Goal: Information Seeking & Learning: Learn about a topic

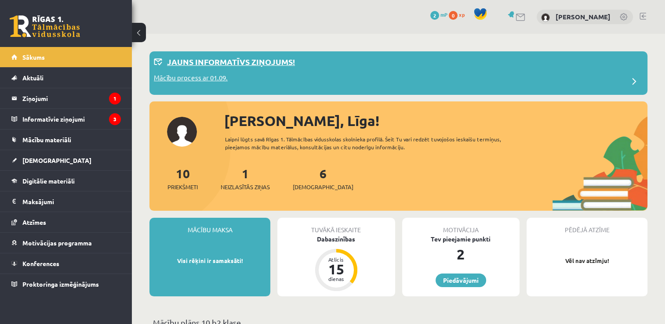
click at [263, 62] on p "Jauns informatīvs ziņojums!" at bounding box center [231, 62] width 128 height 12
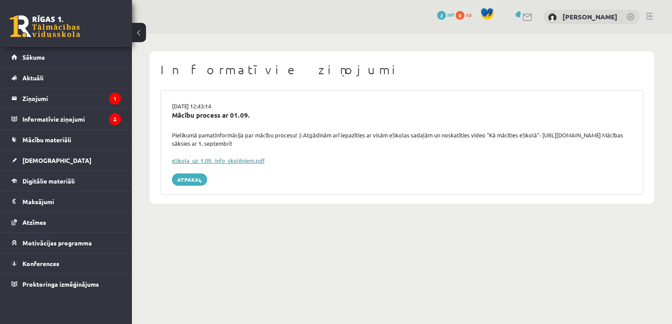
click at [220, 162] on link "eSkola_uz_1.09._info_skolēniem.pdf" at bounding box center [218, 160] width 93 height 7
click at [76, 117] on legend "Informatīvie ziņojumi 2" at bounding box center [71, 119] width 98 height 20
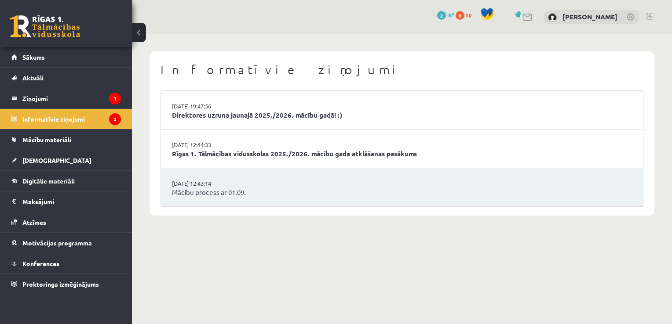
click at [241, 149] on link "Rīgas 1. Tālmācības vidusskolas 2025./2026. mācību gada atklāšanas pasākums" at bounding box center [402, 154] width 460 height 10
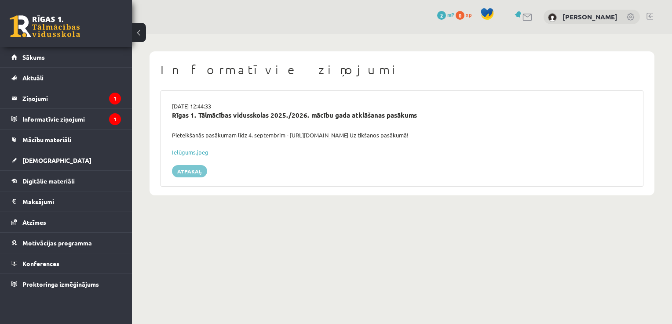
click at [187, 168] on link "Atpakaļ" at bounding box center [189, 171] width 35 height 12
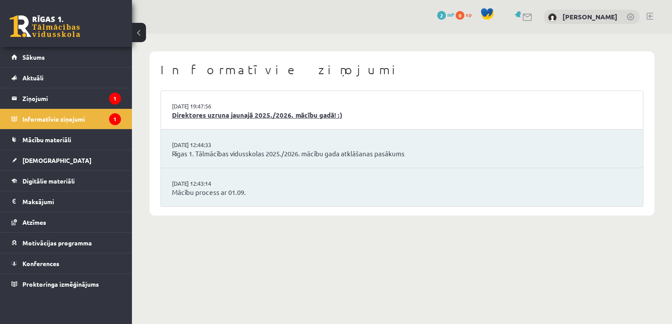
click at [294, 114] on link "Direktores uzruna jaunajā 2025./2026. mācību gadā! :)" at bounding box center [402, 115] width 460 height 10
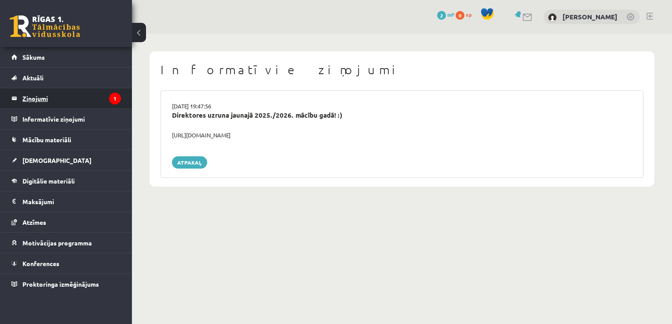
click at [79, 91] on legend "Ziņojumi 1" at bounding box center [71, 98] width 98 height 20
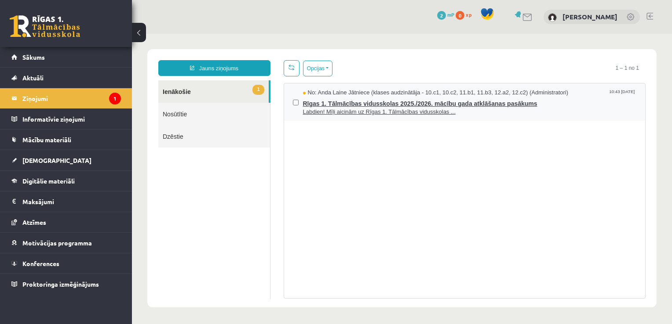
click at [362, 102] on span "Rīgas 1. Tālmācības vidusskolas 2025./2026. mācību gada atklāšanas pasākums" at bounding box center [470, 102] width 334 height 11
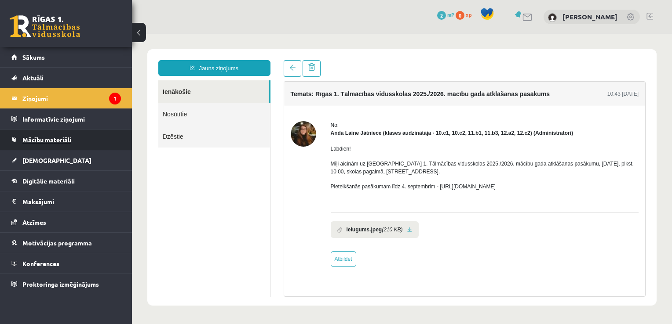
click at [71, 139] on span "Mācību materiāli" at bounding box center [46, 140] width 49 height 8
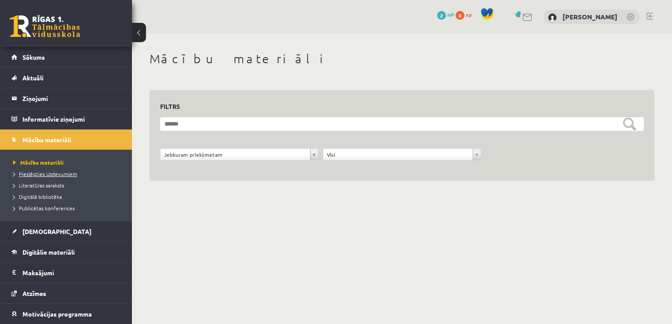
click at [67, 175] on span "Pieslēgties Uzdevumiem" at bounding box center [45, 174] width 64 height 7
click at [32, 51] on link "Sākums" at bounding box center [65, 57] width 109 height 20
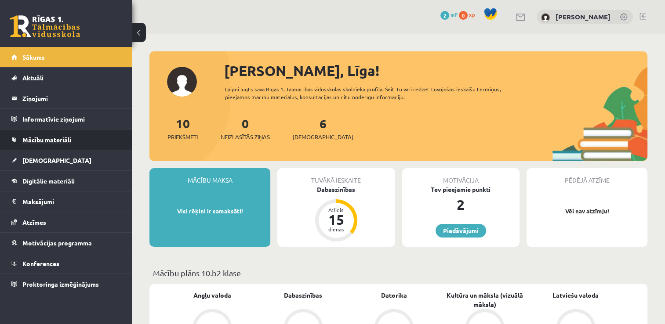
click at [57, 136] on span "Mācību materiāli" at bounding box center [46, 140] width 49 height 8
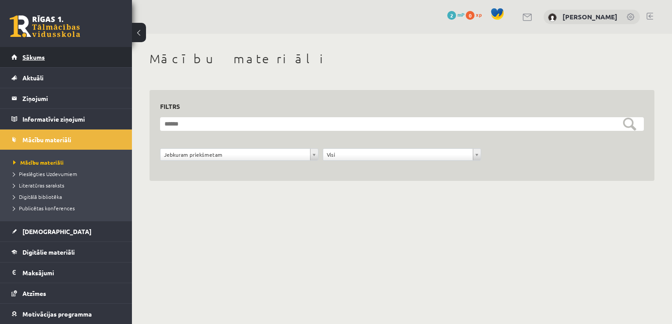
click at [46, 58] on link "Sākums" at bounding box center [65, 57] width 109 height 20
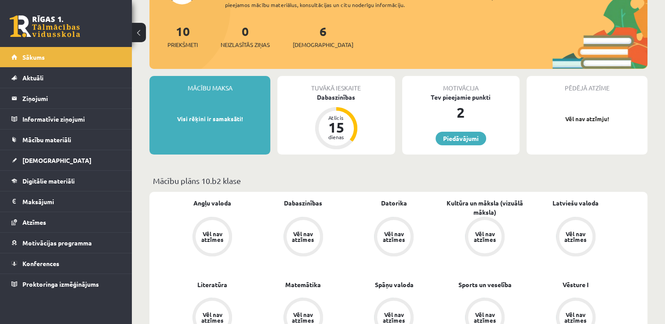
scroll to position [94, 0]
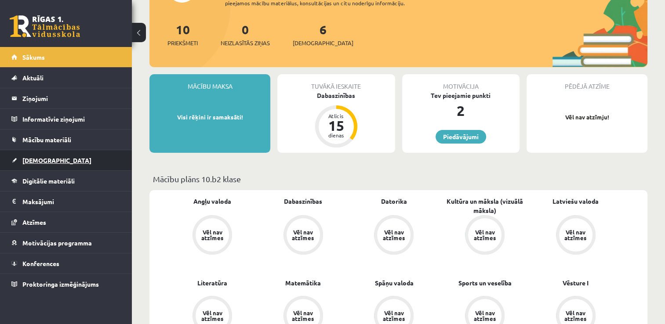
click at [46, 154] on link "[DEMOGRAPHIC_DATA]" at bounding box center [65, 160] width 109 height 20
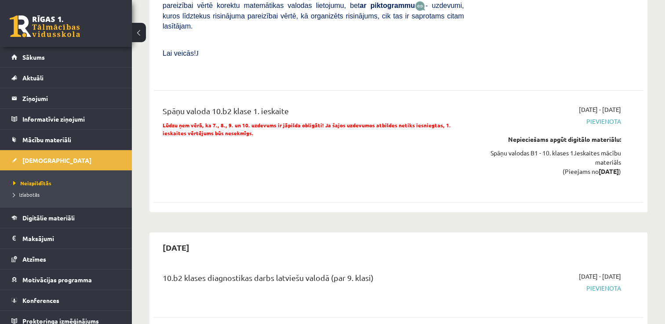
scroll to position [1678, 0]
